Goal: Task Accomplishment & Management: Use online tool/utility

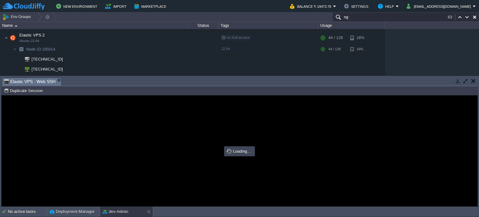
type input "#000000"
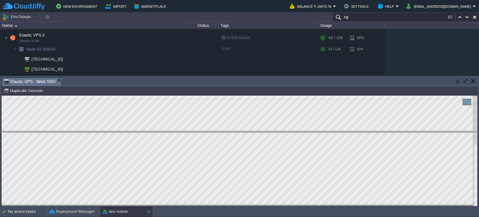
drag, startPoint x: 120, startPoint y: 78, endPoint x: 134, endPoint y: 125, distance: 49.0
click at [131, 139] on body "New Environment Import Marketplace Bonus ₹0.00 Upgrade Account Balance ₹-19473.…" at bounding box center [239, 108] width 479 height 217
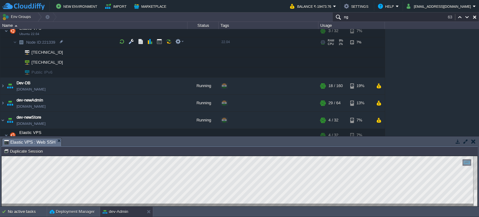
scroll to position [125, 0]
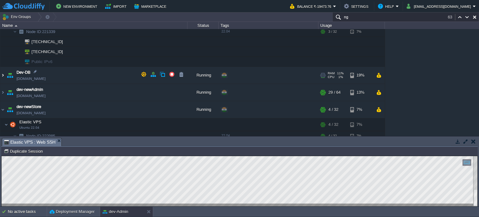
click at [4, 72] on img at bounding box center [2, 75] width 5 height 17
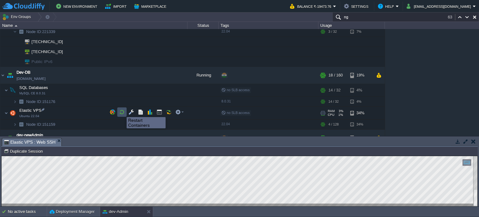
click at [122, 111] on button "button" at bounding box center [122, 112] width 6 height 6
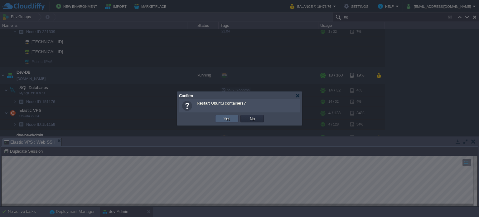
click at [231, 115] on td "Yes" at bounding box center [226, 118] width 23 height 7
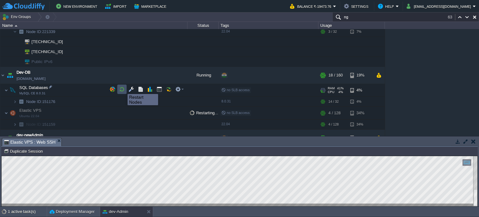
click at [123, 88] on button "button" at bounding box center [122, 89] width 6 height 6
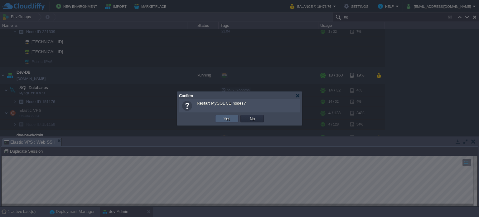
click at [231, 115] on td "Yes" at bounding box center [226, 118] width 23 height 7
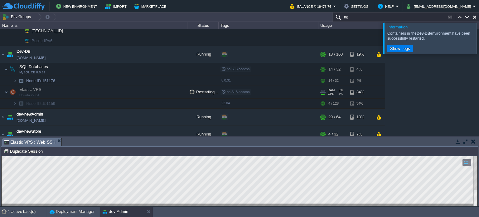
scroll to position [131, 0]
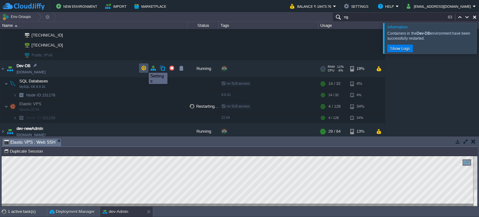
click at [144, 67] on button "button" at bounding box center [144, 68] width 6 height 6
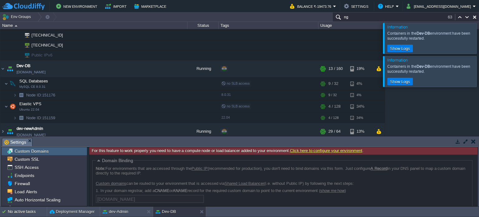
click at [473, 142] on button "button" at bounding box center [473, 141] width 4 height 6
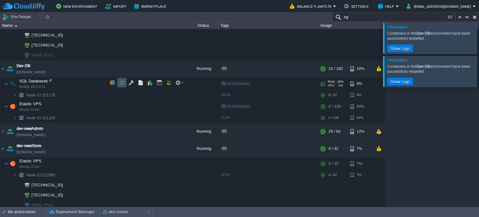
click at [122, 80] on button "button" at bounding box center [122, 83] width 6 height 6
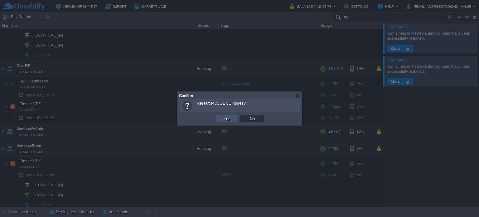
click at [228, 119] on button "Yes" at bounding box center [227, 119] width 11 height 6
